Goal: Information Seeking & Learning: Learn about a topic

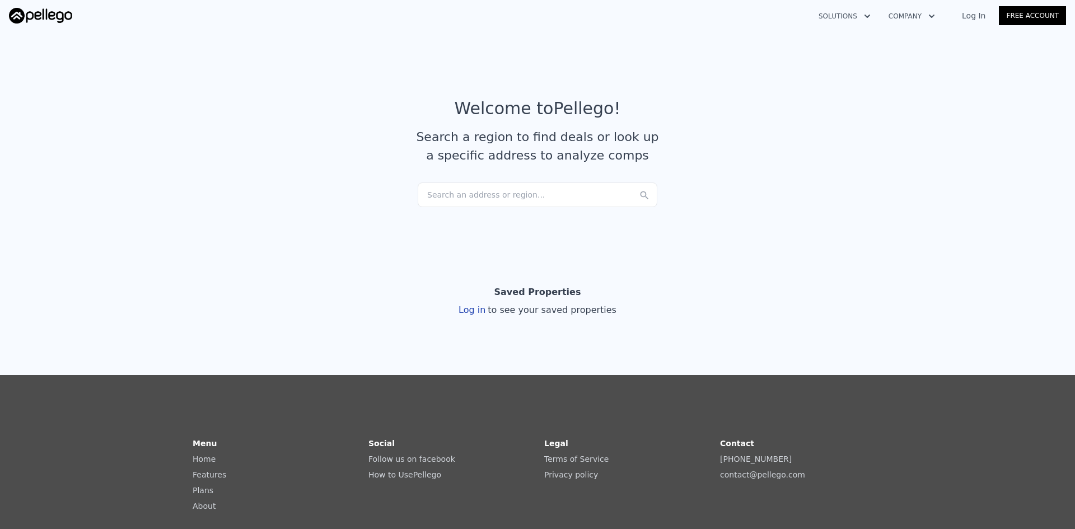
click at [466, 187] on div "Search an address or region..." at bounding box center [538, 195] width 240 height 25
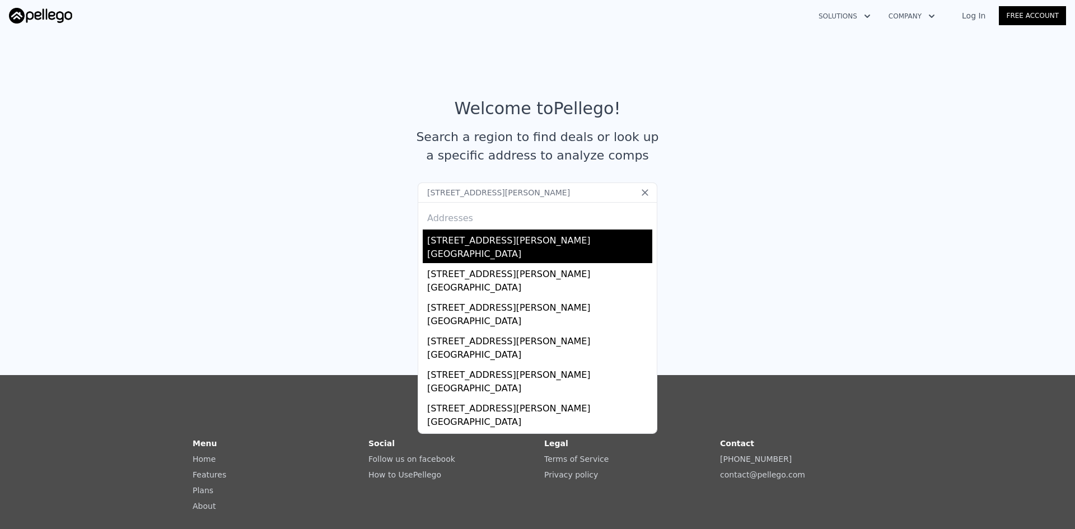
type input "[STREET_ADDRESS][PERSON_NAME]"
click at [536, 242] on div "[STREET_ADDRESS][PERSON_NAME]" at bounding box center [539, 239] width 225 height 18
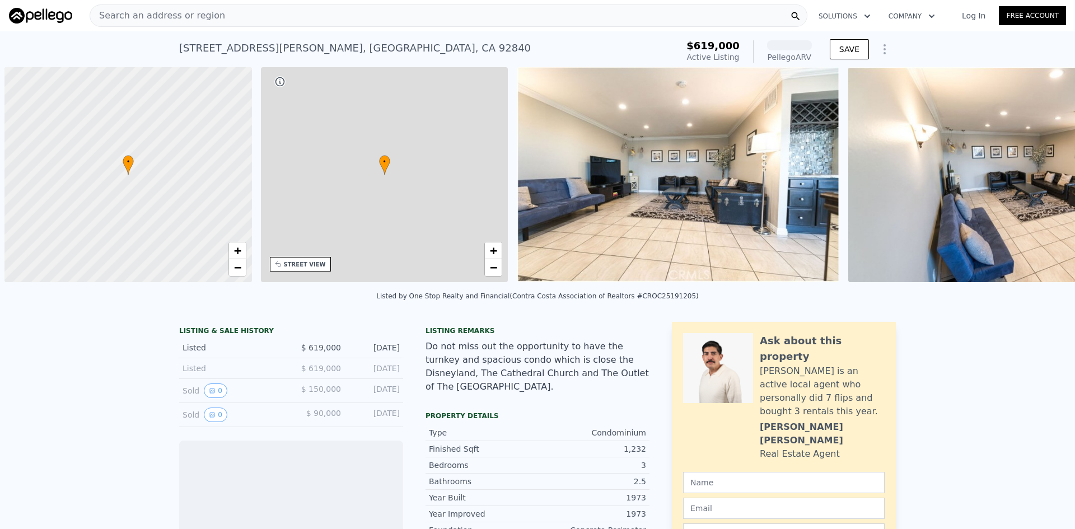
scroll to position [0, 4]
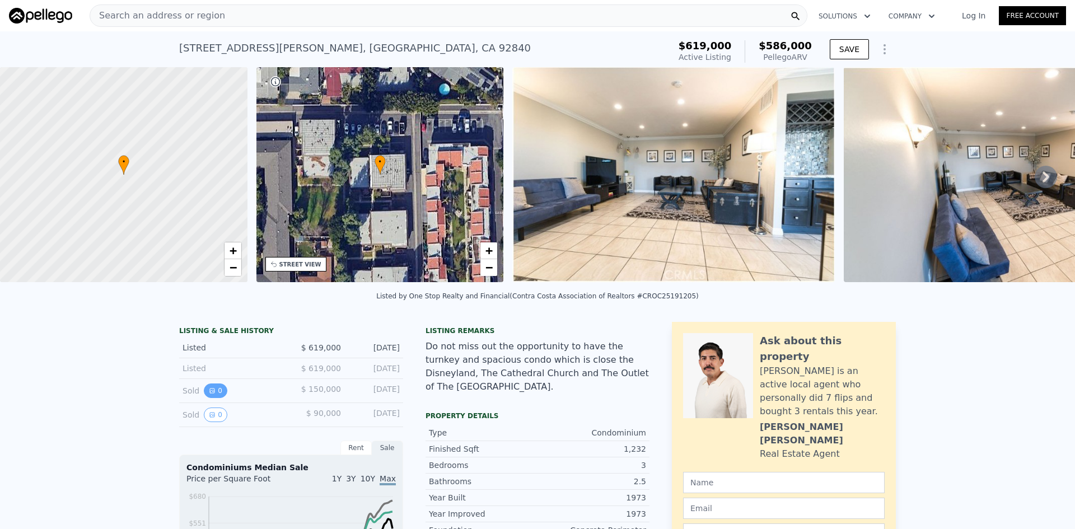
click at [213, 398] on button "0" at bounding box center [216, 390] width 24 height 15
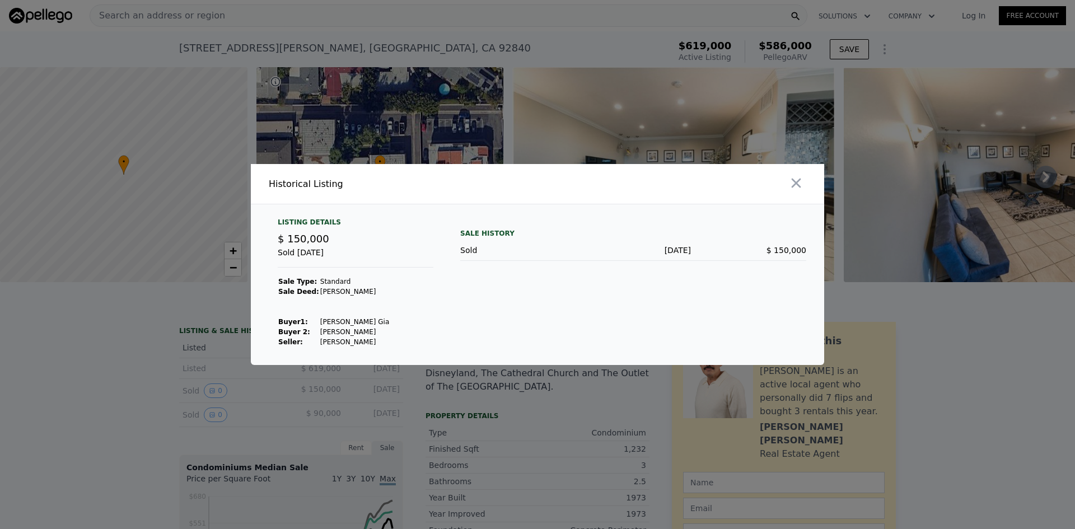
drag, startPoint x: 311, startPoint y: 330, endPoint x: 369, endPoint y: 330, distance: 58.2
click at [369, 330] on td "[PERSON_NAME]" at bounding box center [355, 332] width 70 height 10
drag, startPoint x: 311, startPoint y: 325, endPoint x: 361, endPoint y: 324, distance: 49.3
click at [361, 324] on td "[PERSON_NAME] Gia" at bounding box center [355, 322] width 70 height 10
click at [495, 308] on div "Sale History Sold [DATE] $ 150,000" at bounding box center [633, 282] width 346 height 129
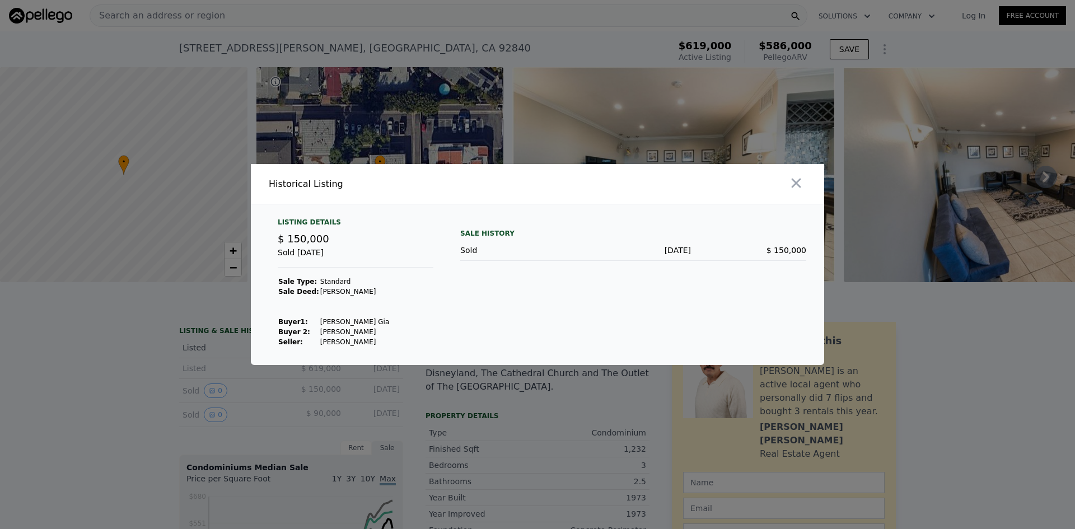
click at [86, 368] on div at bounding box center [537, 264] width 1075 height 529
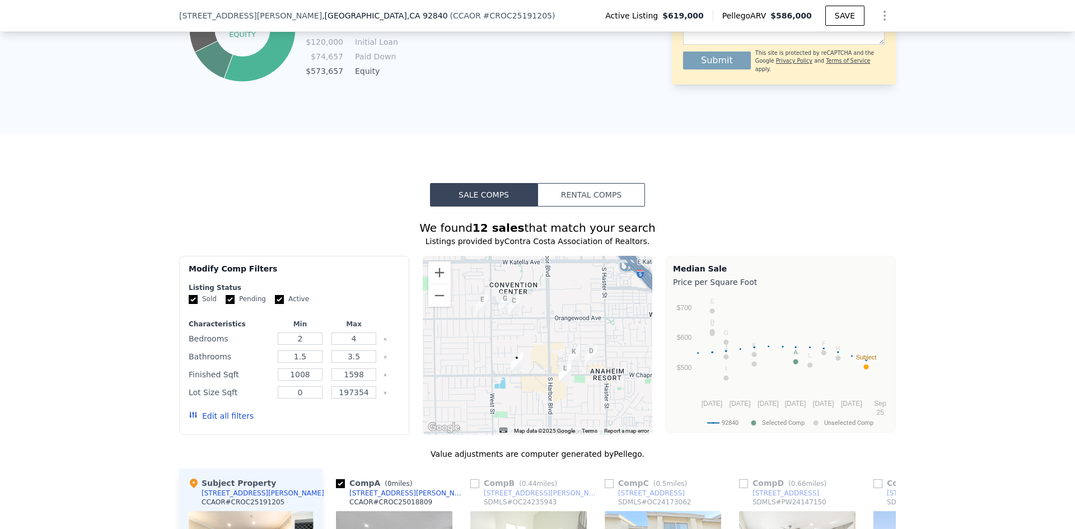
scroll to position [836, 0]
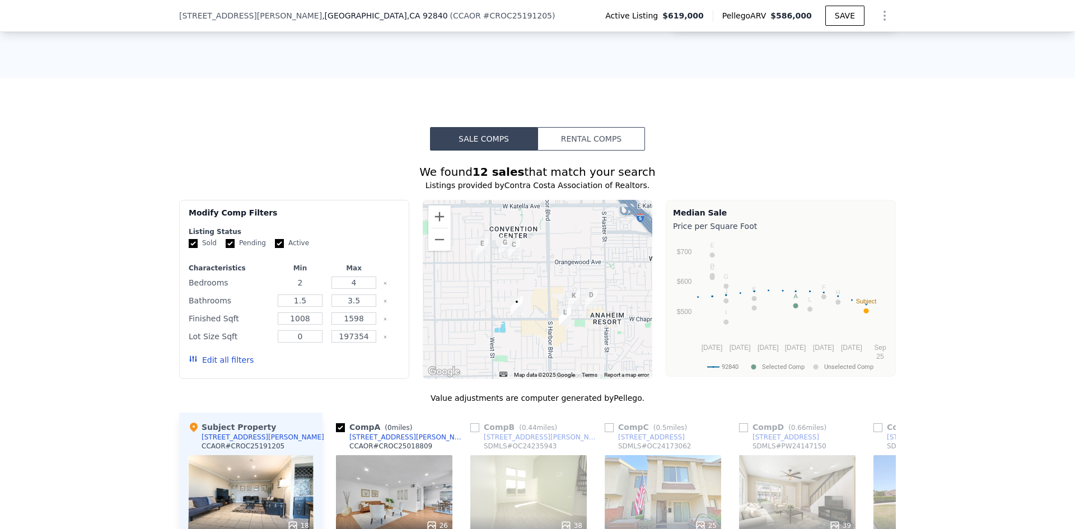
drag, startPoint x: 303, startPoint y: 291, endPoint x: 284, endPoint y: 292, distance: 19.1
click at [284, 289] on input "2" at bounding box center [300, 283] width 44 height 12
click at [344, 261] on form "Listing Status Sold Pending Active Characteristics Min Max Bedrooms 2 4 Bathroo…" at bounding box center [294, 301] width 211 height 148
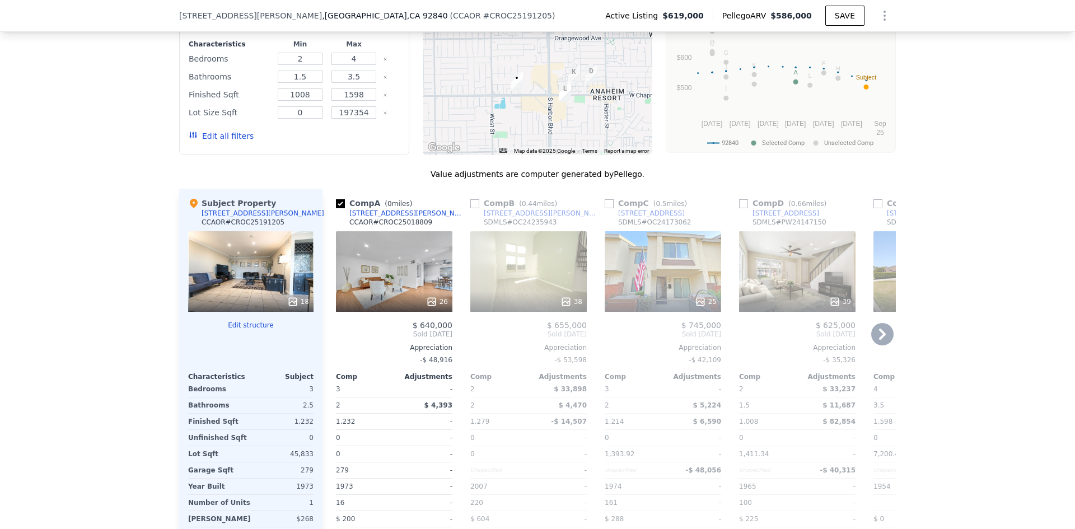
scroll to position [1116, 0]
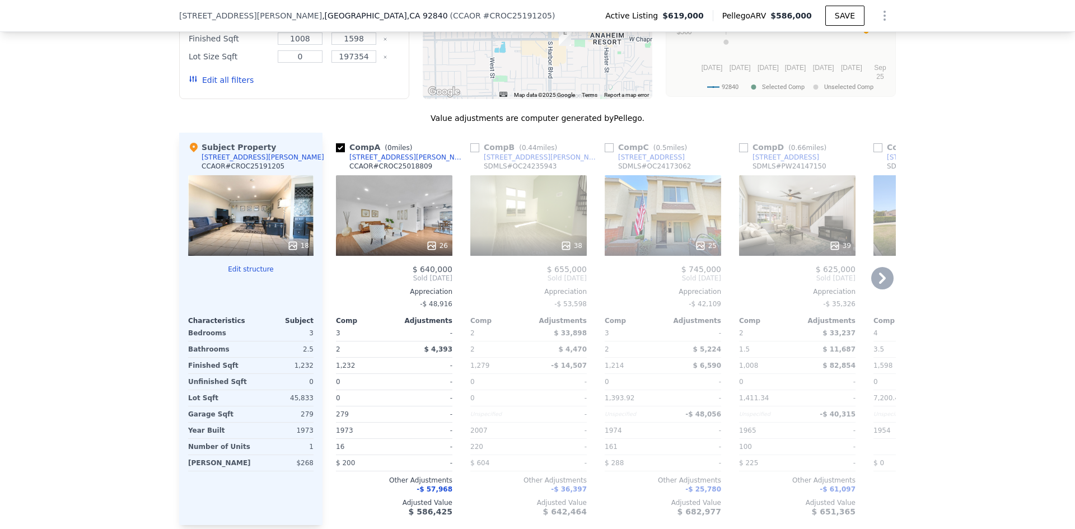
click at [359, 234] on div "26" at bounding box center [394, 215] width 116 height 81
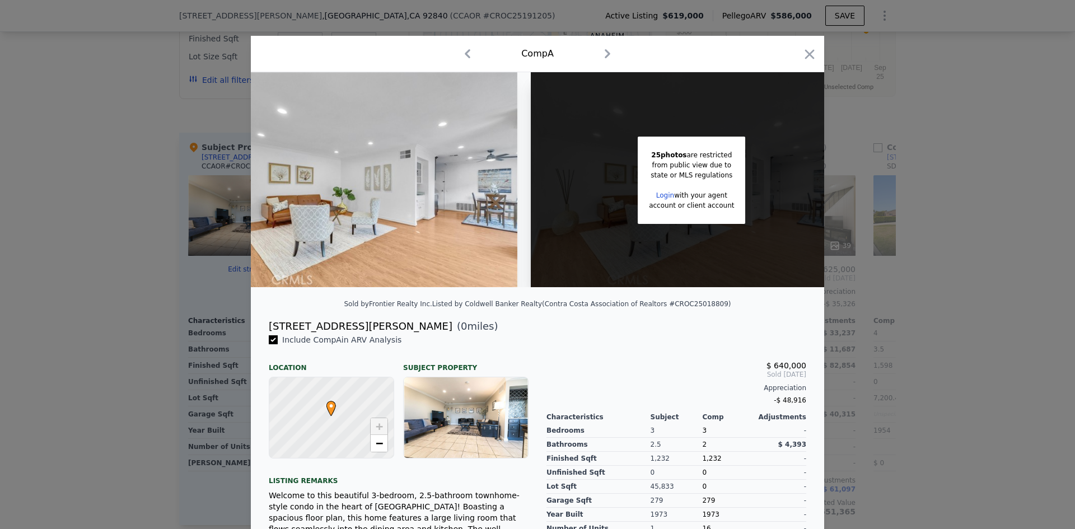
scroll to position [0, 89]
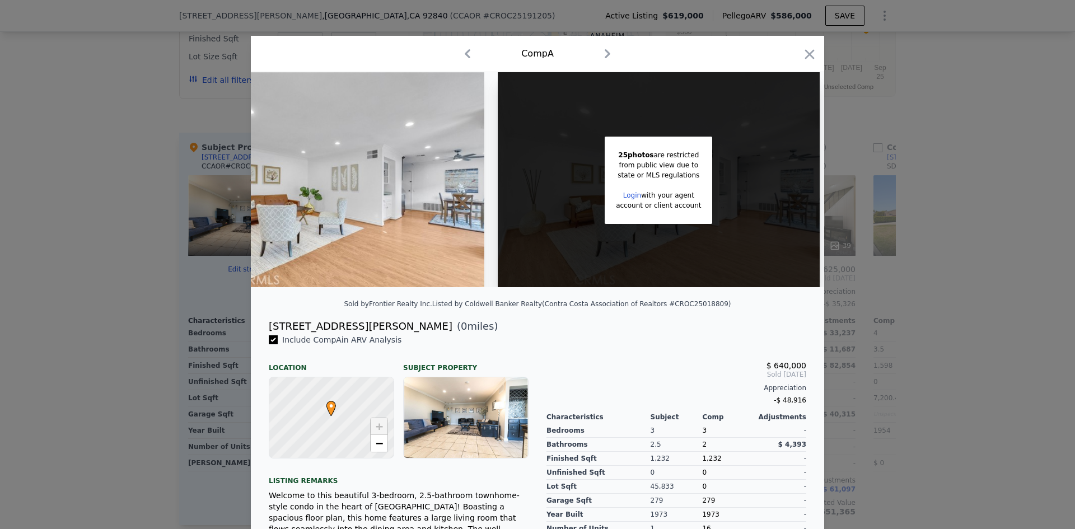
click at [241, 244] on div at bounding box center [537, 264] width 1075 height 529
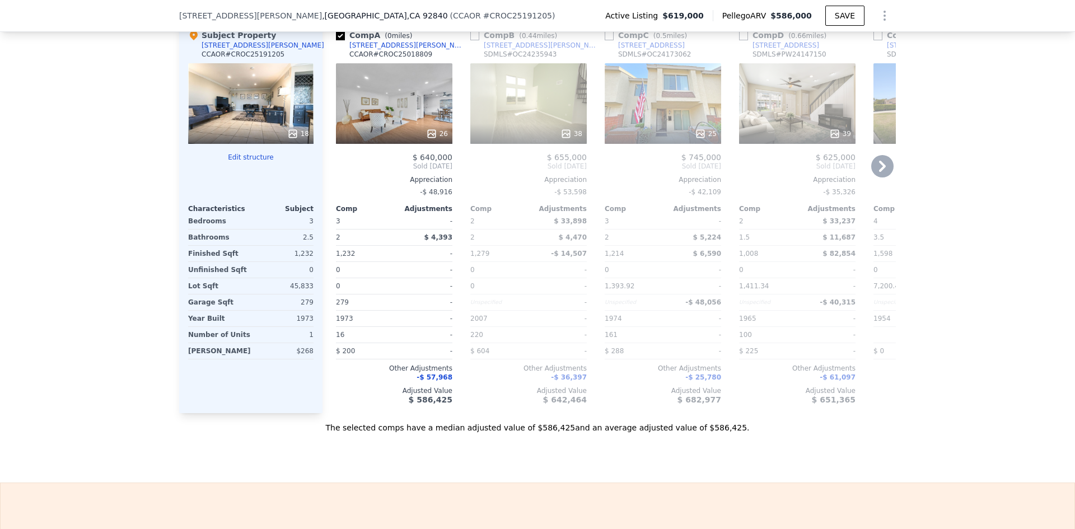
scroll to position [1172, 0]
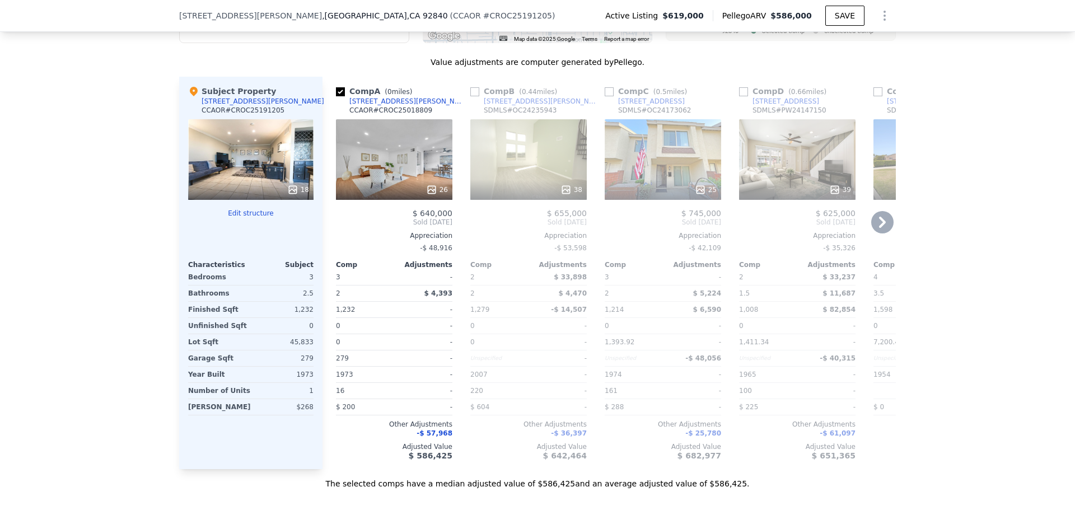
click at [881, 224] on icon at bounding box center [882, 222] width 22 height 22
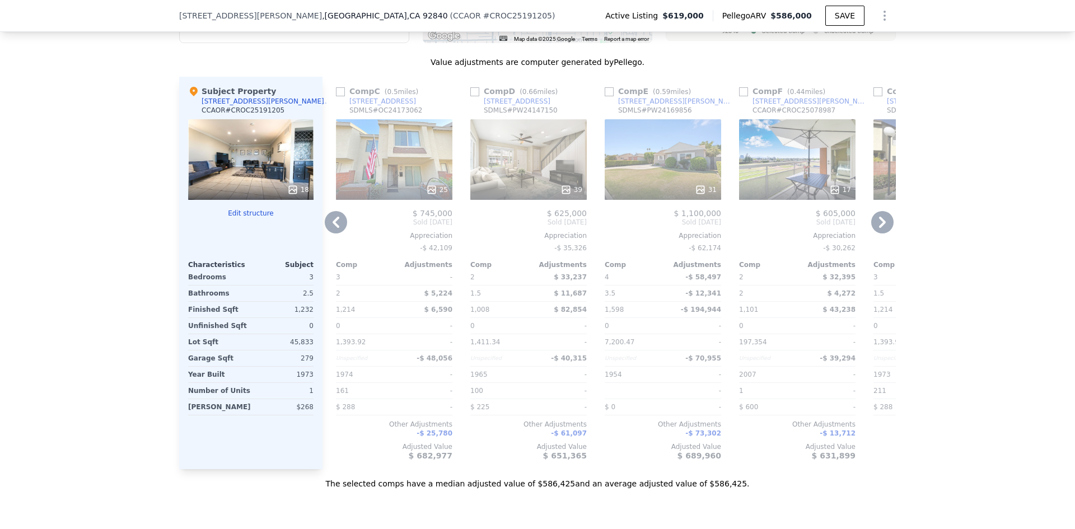
click at [881, 224] on icon at bounding box center [882, 222] width 22 height 22
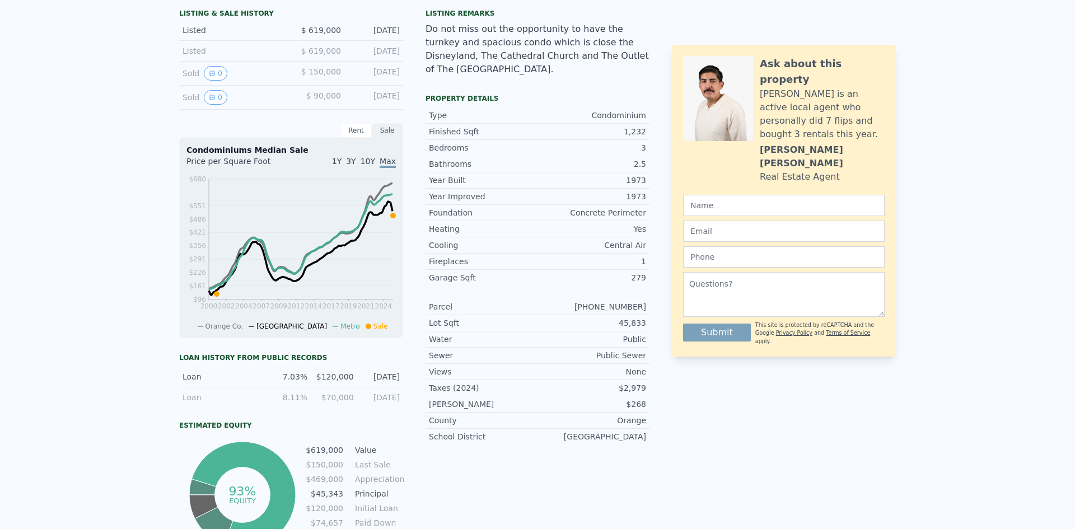
scroll to position [4, 0]
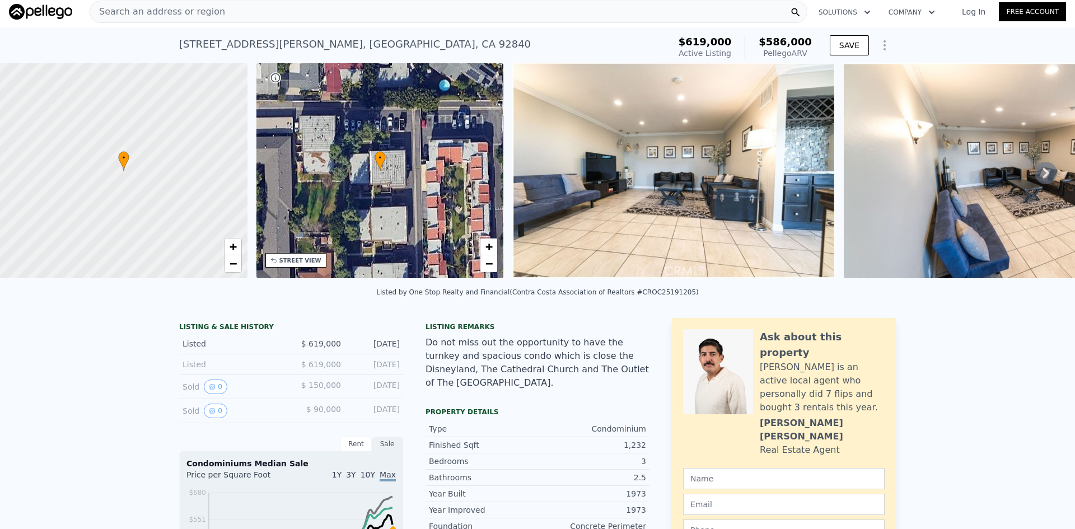
click at [878, 49] on icon "Show Options" at bounding box center [884, 45] width 13 height 13
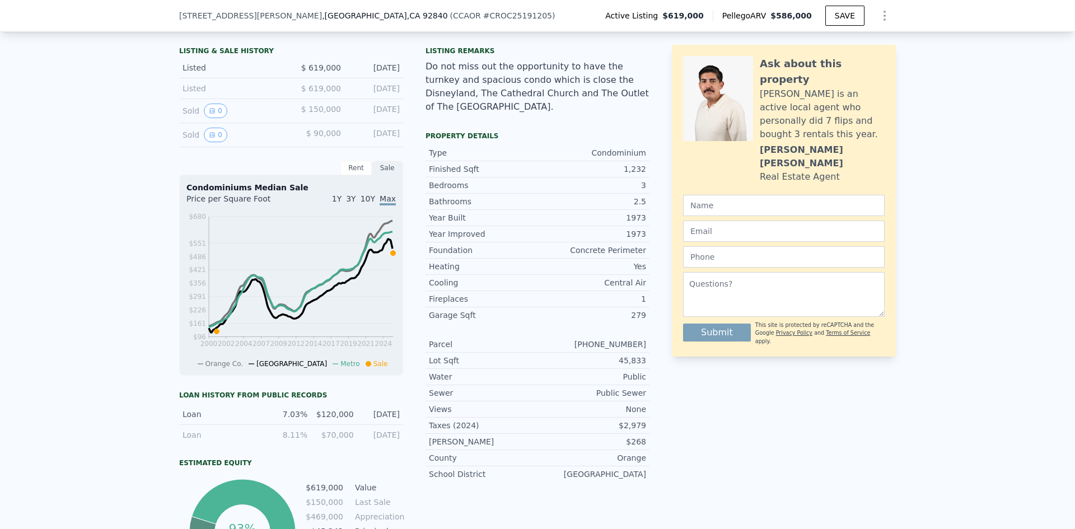
scroll to position [332, 0]
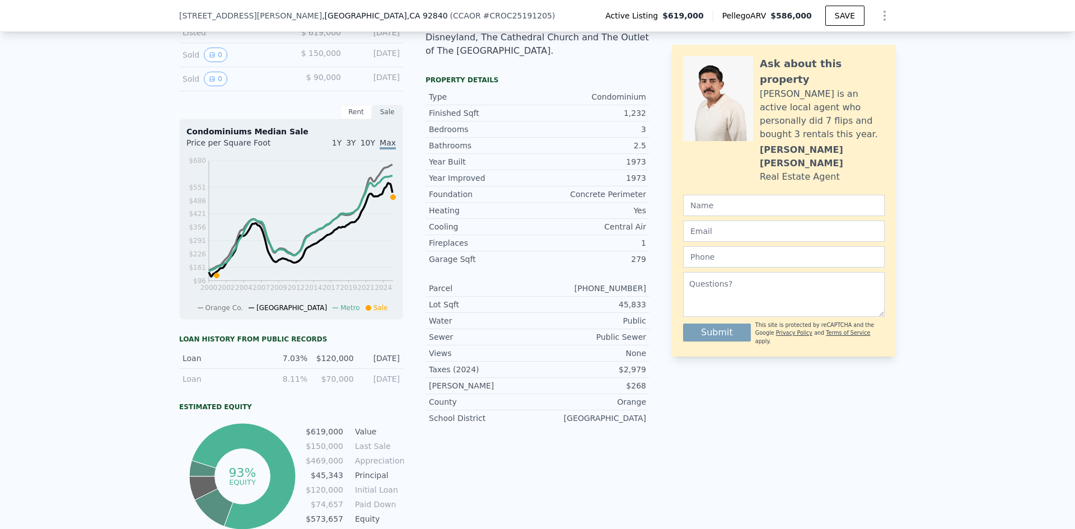
click at [363, 147] on span "10Y" at bounding box center [368, 142] width 15 height 9
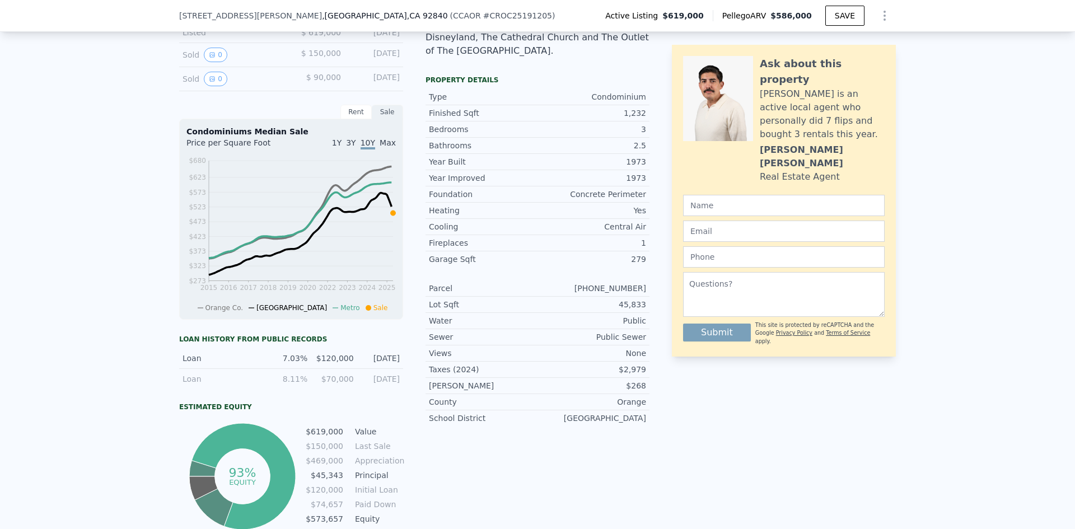
scroll to position [220, 0]
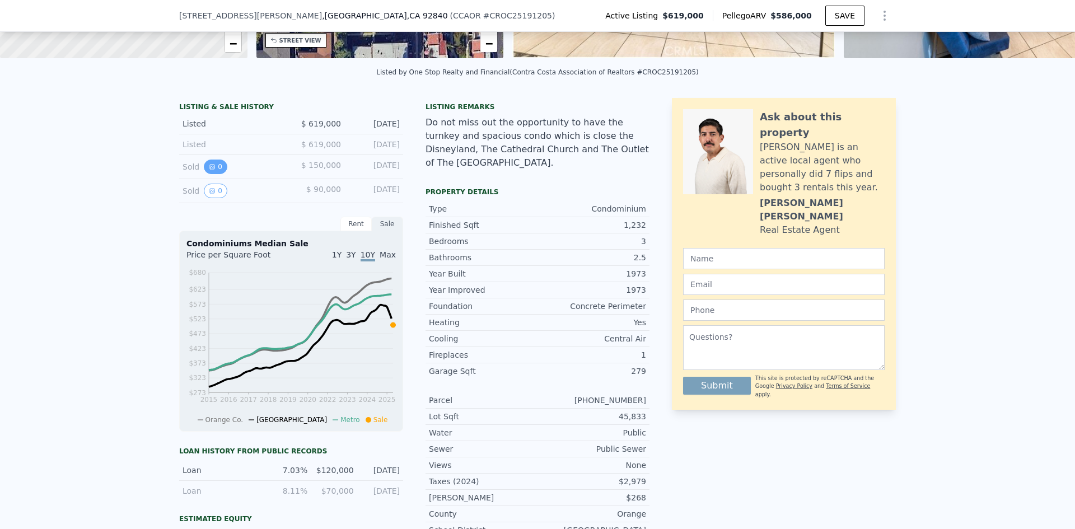
click at [213, 174] on button "0" at bounding box center [216, 167] width 24 height 15
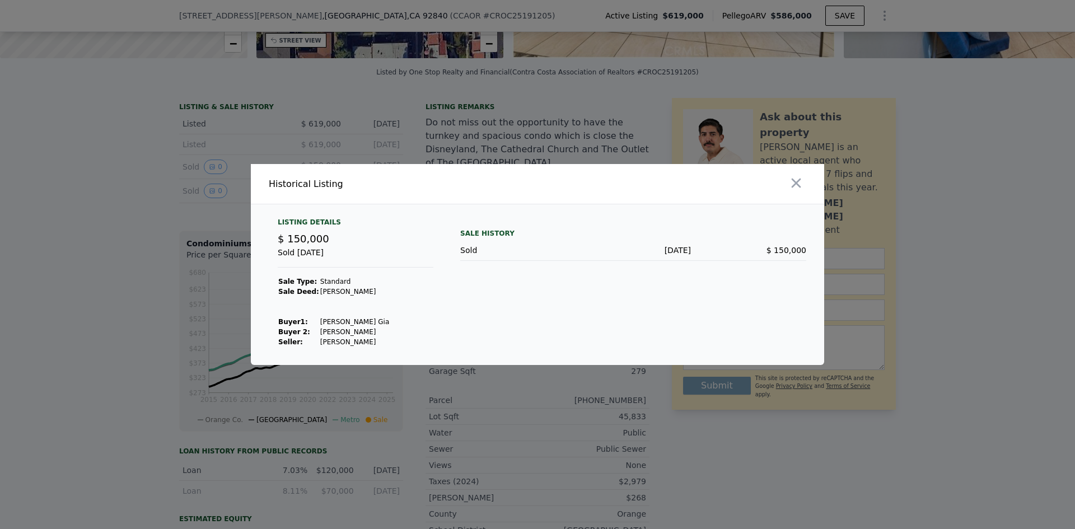
click at [156, 237] on div at bounding box center [537, 264] width 1075 height 529
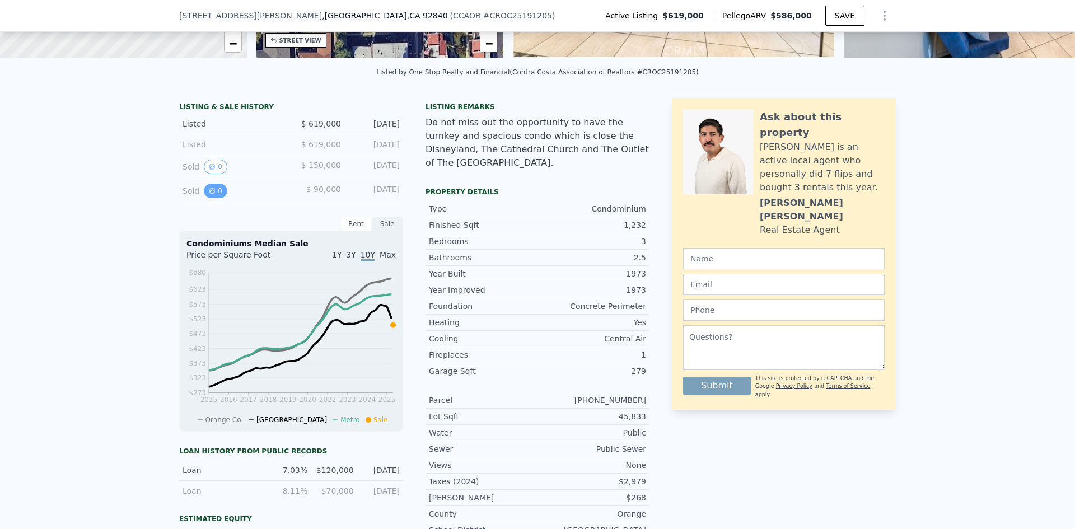
click at [217, 198] on button "0" at bounding box center [216, 191] width 24 height 15
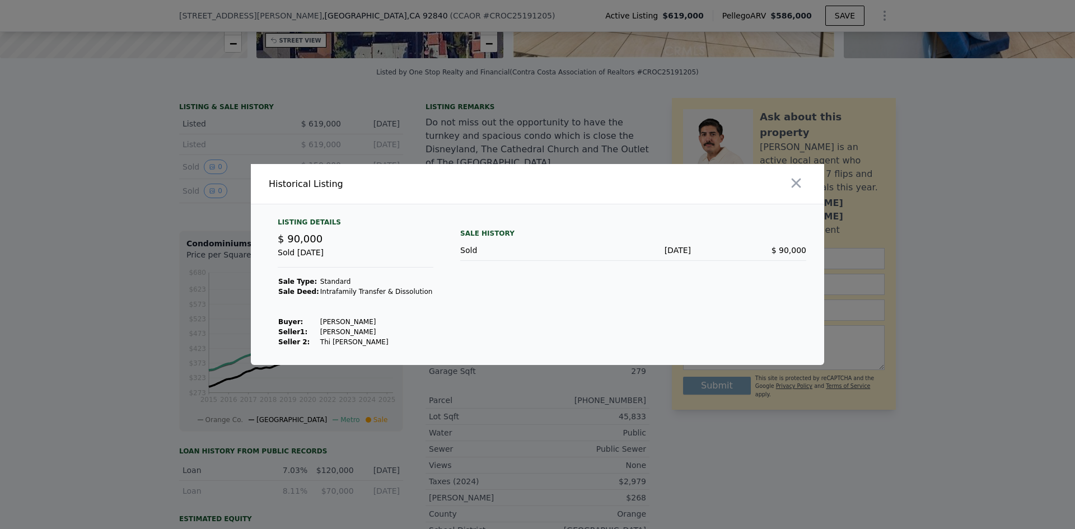
click at [157, 242] on div at bounding box center [537, 264] width 1075 height 529
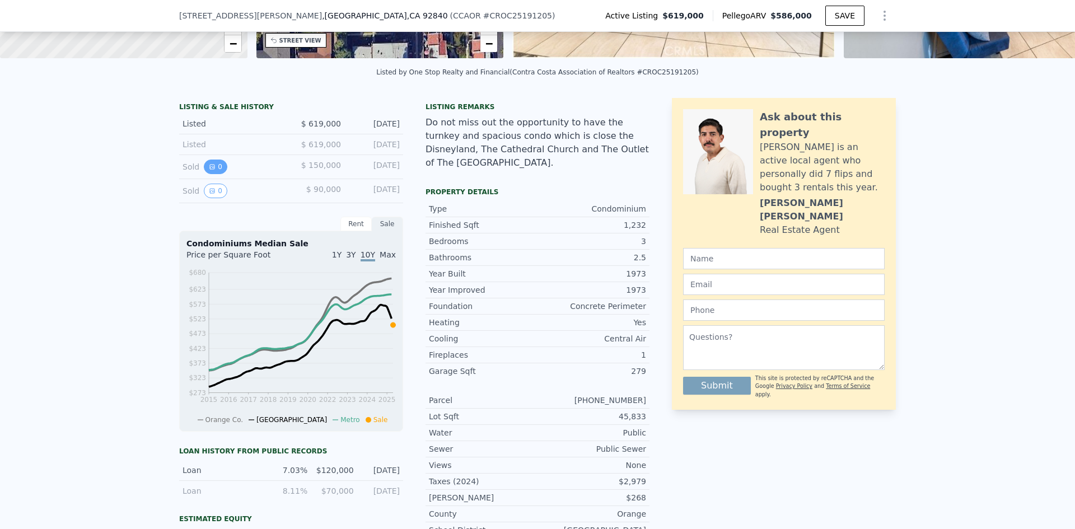
click at [210, 170] on icon "View historical data" at bounding box center [212, 166] width 7 height 7
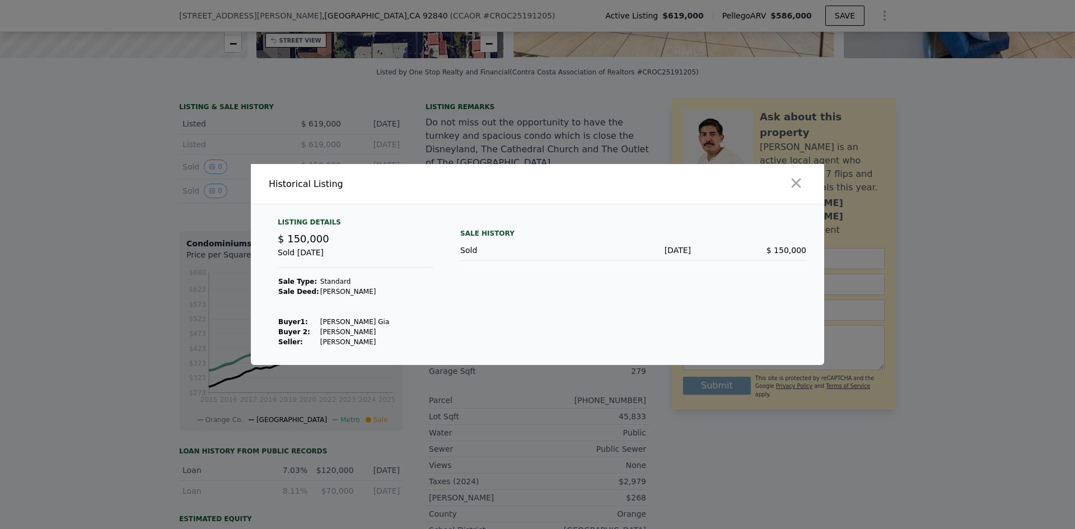
click at [155, 194] on div at bounding box center [537, 264] width 1075 height 529
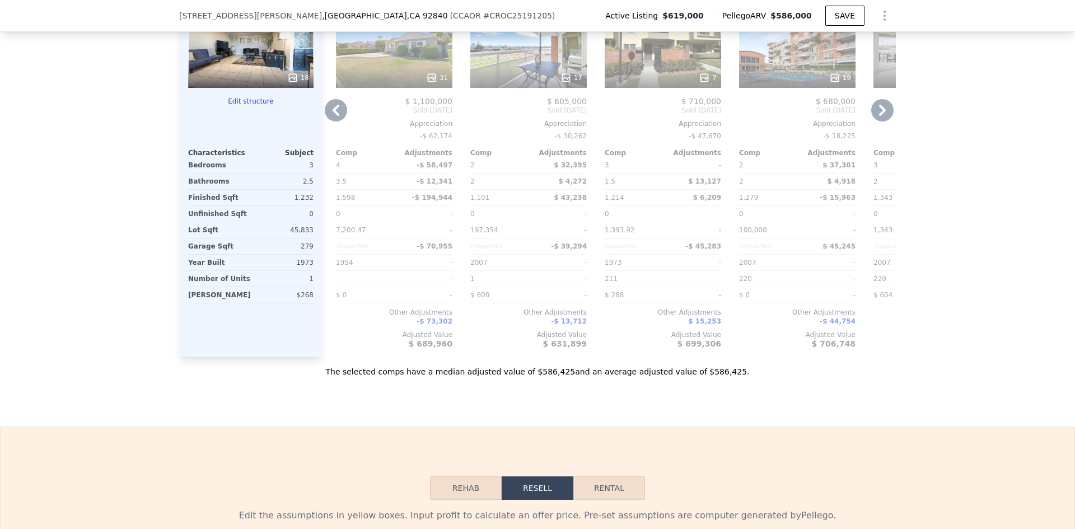
scroll to position [1004, 0]
